Goal: Task Accomplishment & Management: Manage account settings

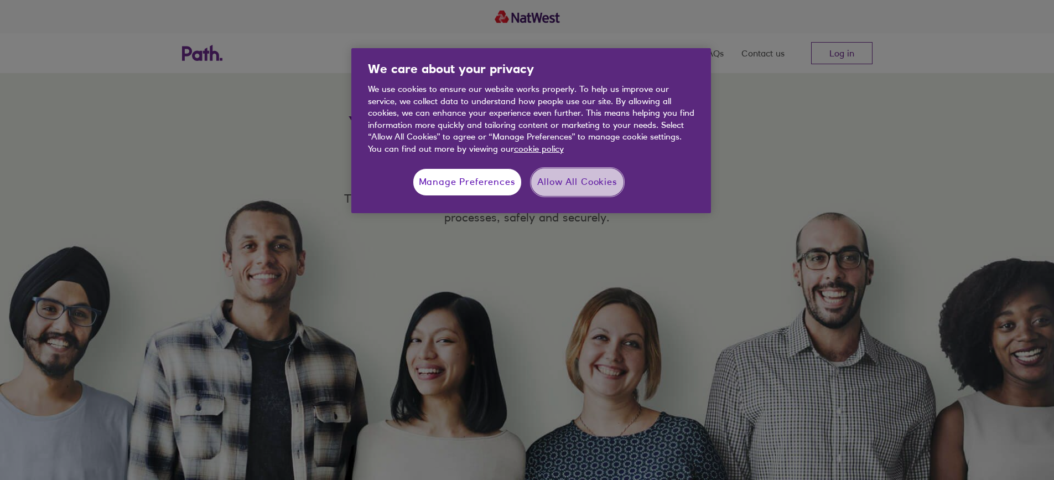
click at [543, 182] on button "Allow All Cookies" at bounding box center [577, 182] width 92 height 28
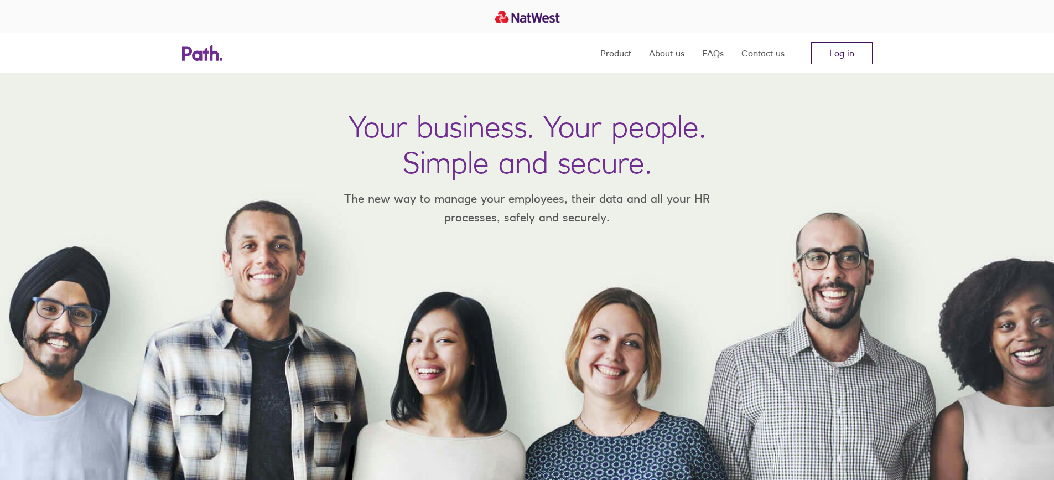
click at [836, 51] on link "Log in" at bounding box center [841, 53] width 61 height 22
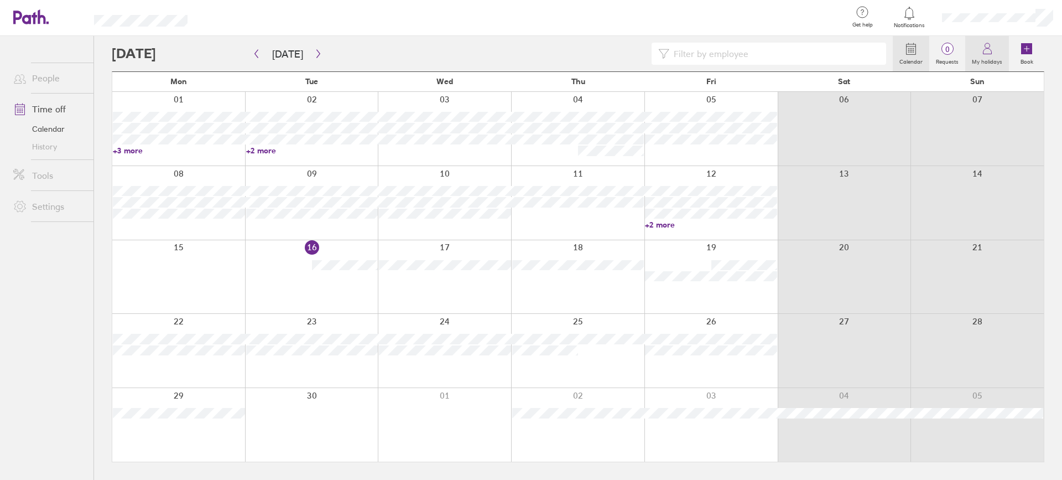
click at [987, 61] on label "My holidays" at bounding box center [988, 60] width 44 height 10
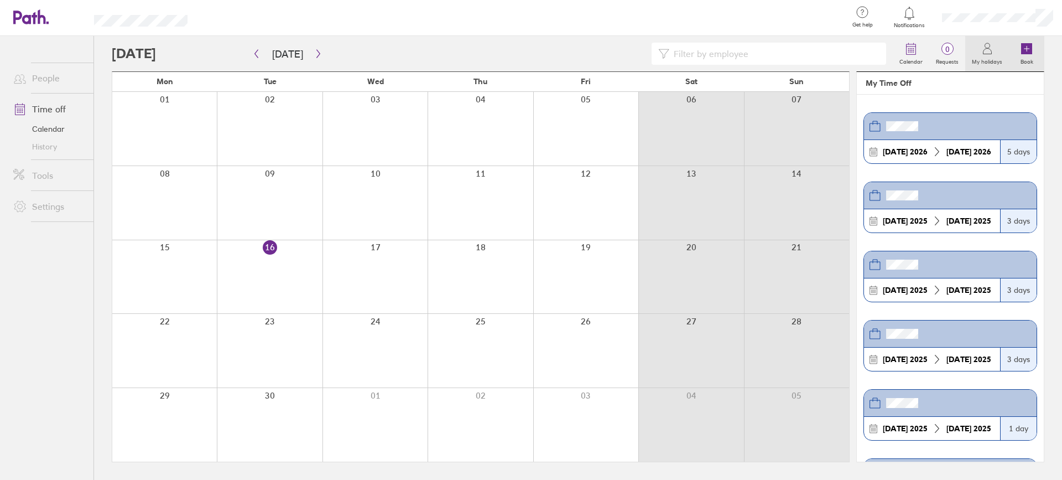
click at [1029, 53] on icon at bounding box center [1026, 48] width 11 height 11
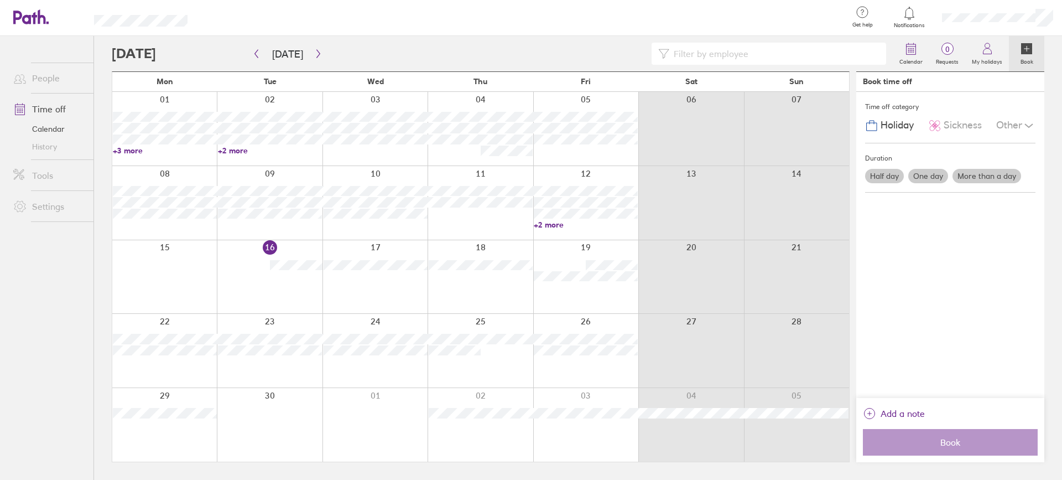
click at [890, 124] on span "Holiday" at bounding box center [897, 126] width 33 height 12
click at [932, 178] on label "One day" at bounding box center [929, 176] width 40 height 14
click at [0, 0] on input "One day" at bounding box center [0, 0] width 0 height 0
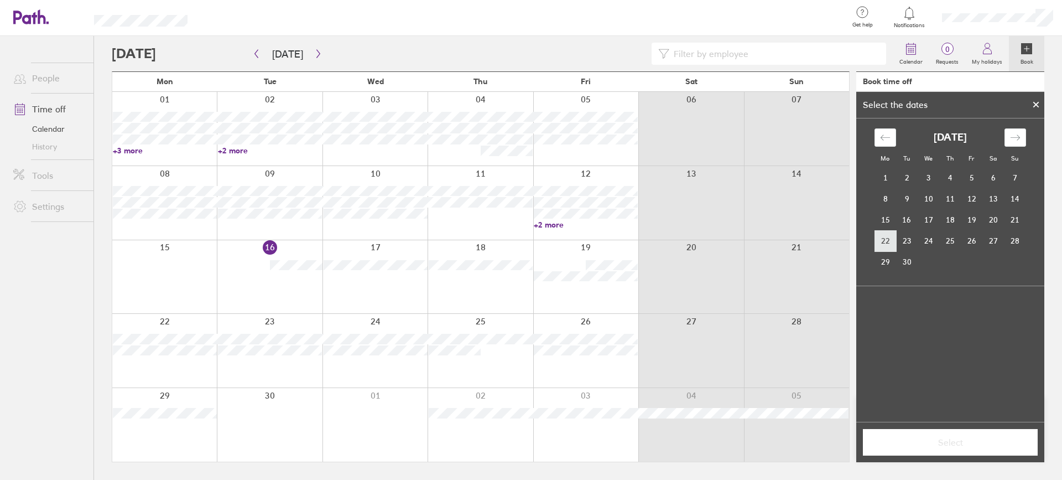
drag, startPoint x: 885, startPoint y: 240, endPoint x: 875, endPoint y: 237, distance: 9.8
click at [884, 239] on td "22" at bounding box center [886, 240] width 22 height 21
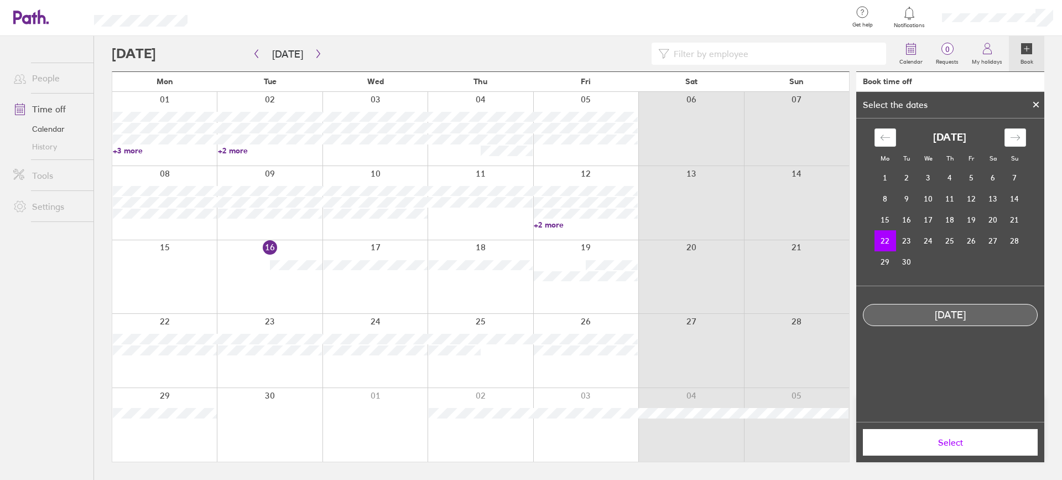
click at [946, 442] on span "Select" at bounding box center [950, 442] width 159 height 10
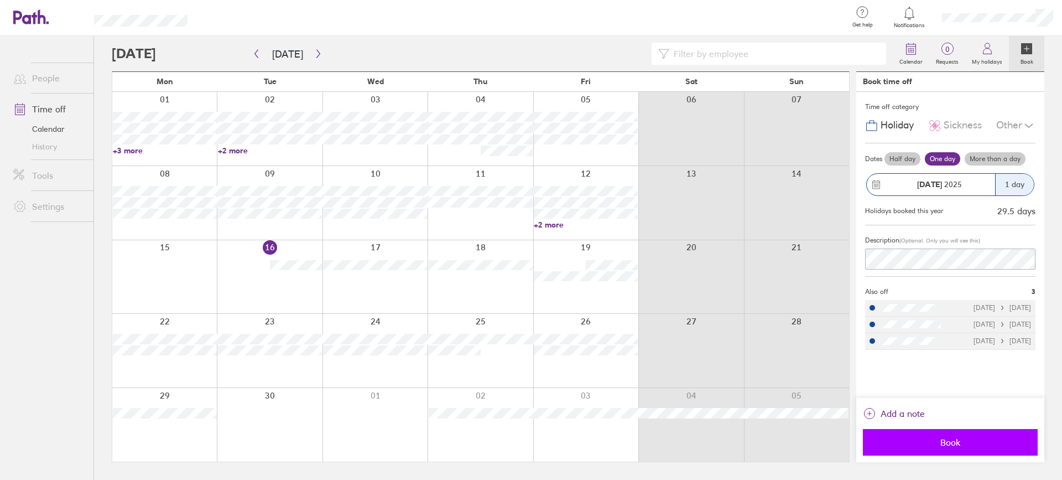
click at [937, 440] on span "Book" at bounding box center [950, 442] width 159 height 10
